Goal: Information Seeking & Learning: Learn about a topic

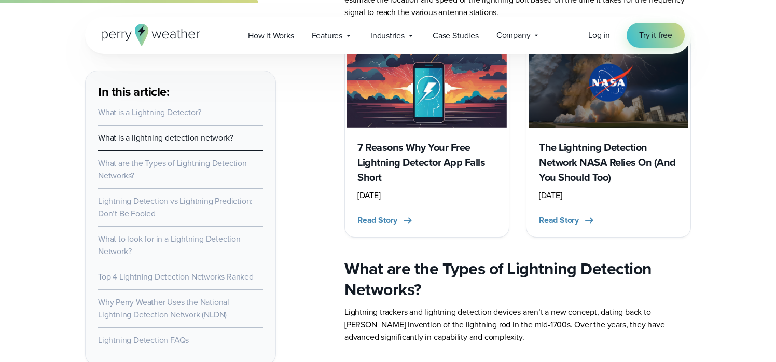
scroll to position [1452, 0]
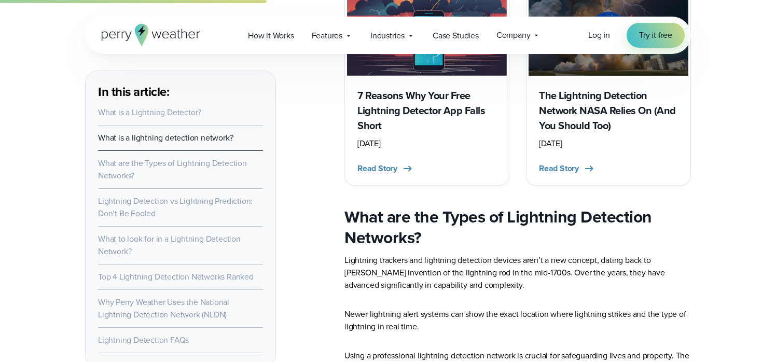
click at [587, 107] on h3 "The Lightning Detection Network NASA Relies On (And You Should Too)" at bounding box center [608, 110] width 139 height 45
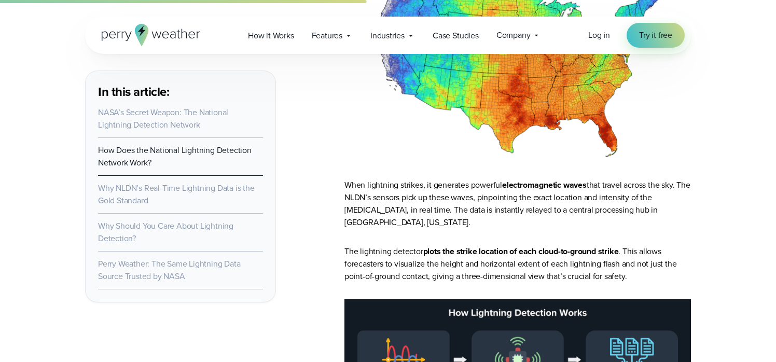
scroll to position [1193, 0]
